Goal: Transaction & Acquisition: Purchase product/service

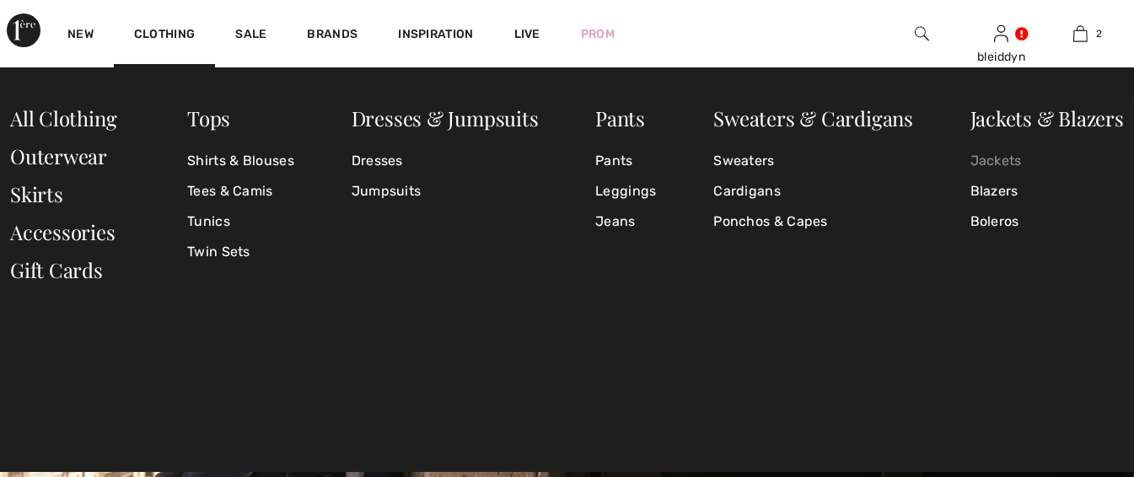
click at [982, 158] on link "Jackets" at bounding box center [1047, 161] width 153 height 30
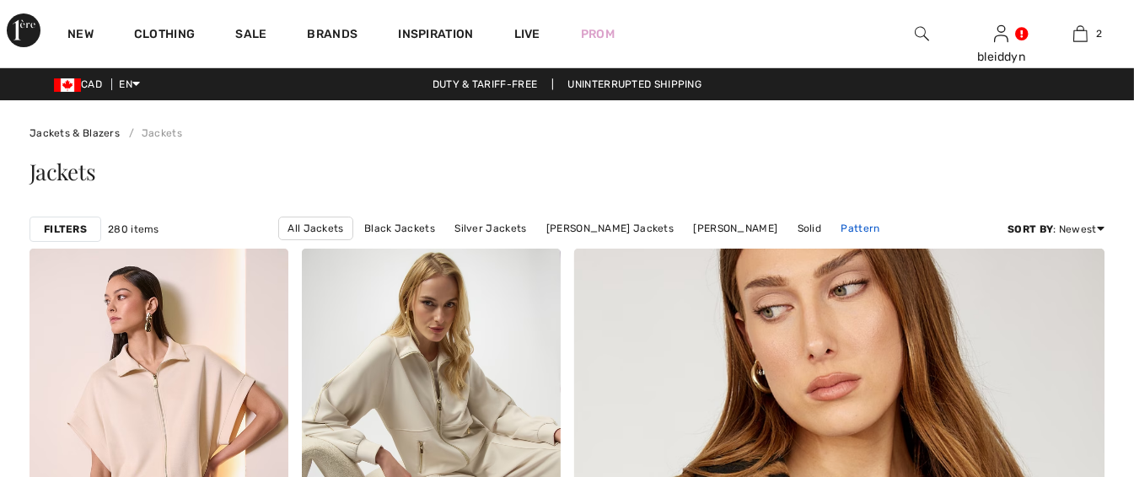
click at [858, 223] on link "Pattern" at bounding box center [860, 229] width 56 height 22
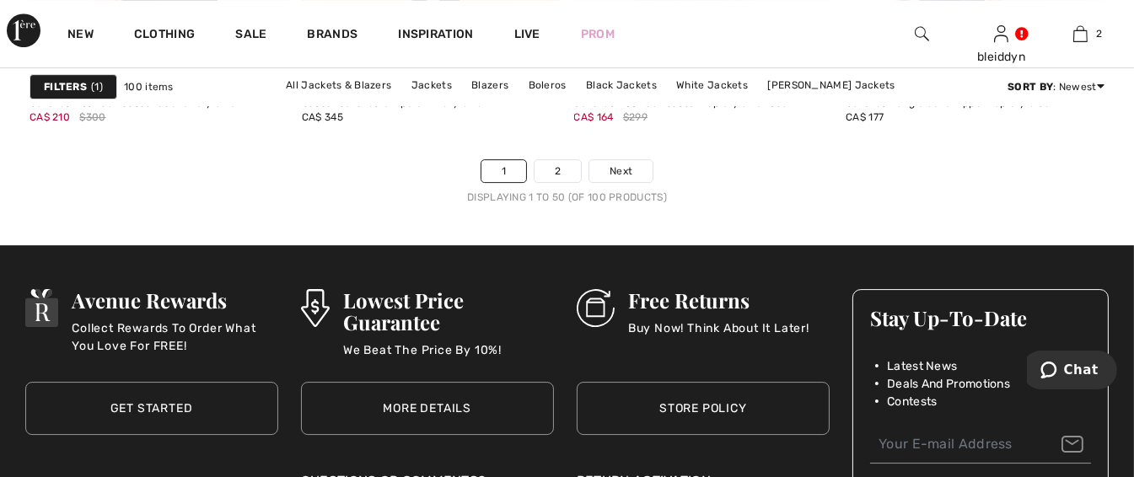
scroll to position [7252, 0]
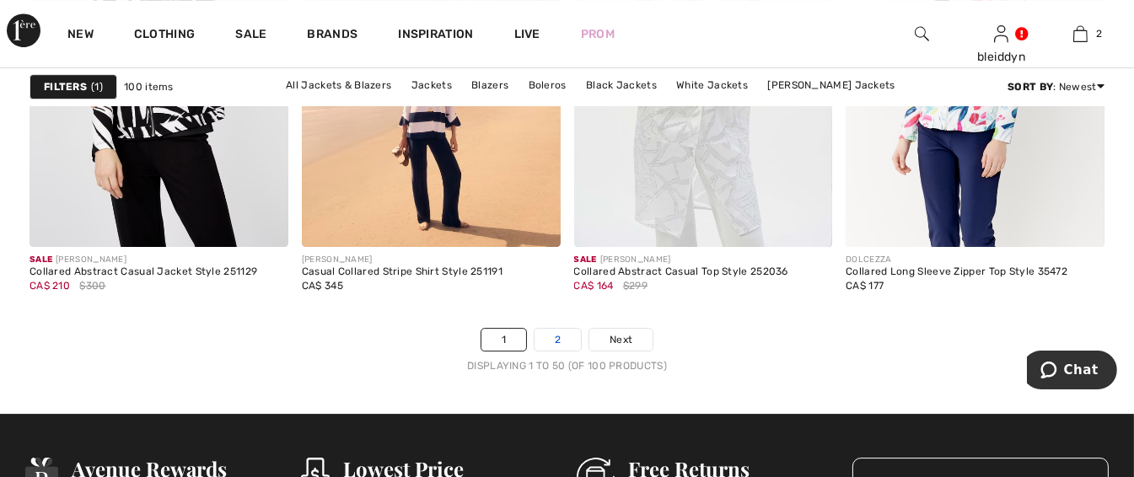
click at [553, 334] on link "2" at bounding box center [558, 340] width 46 height 22
